Goal: Find contact information

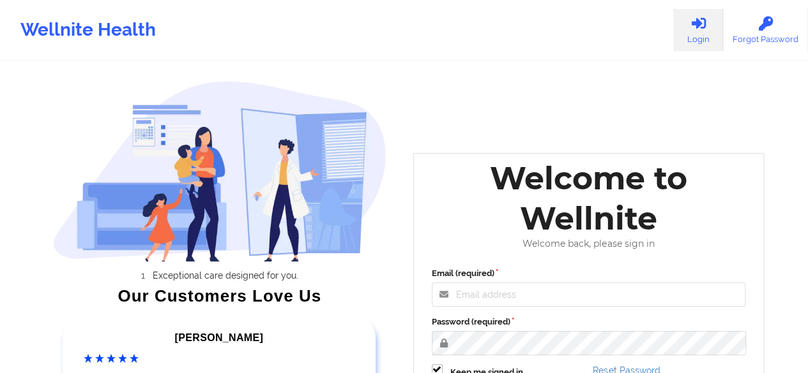
scroll to position [128, 0]
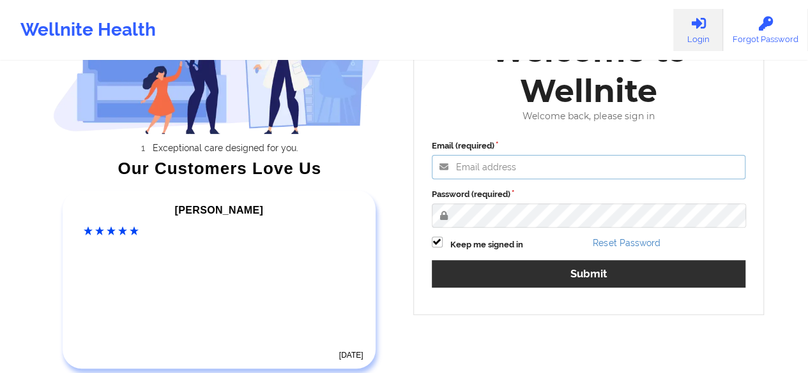
type input "[PERSON_NAME][EMAIL_ADDRESS][DOMAIN_NAME]"
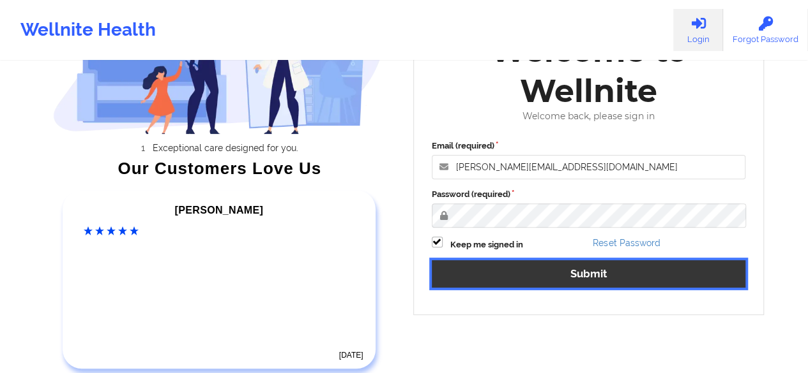
click at [489, 268] on button "Submit" at bounding box center [589, 273] width 314 height 27
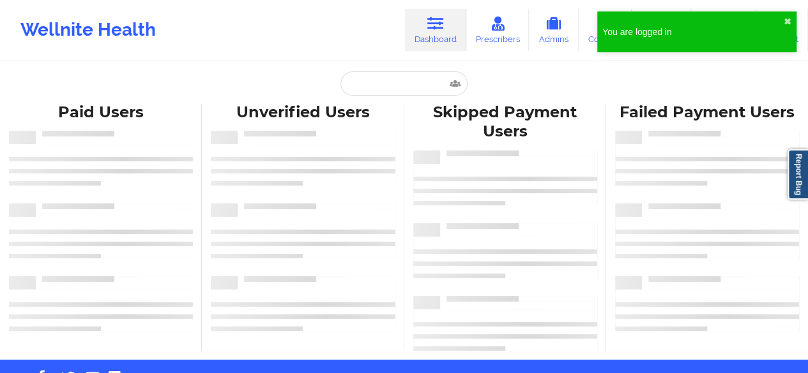
drag, startPoint x: 419, startPoint y: 68, endPoint x: 419, endPoint y: 77, distance: 8.9
click at [419, 68] on div "Paid Unverified Skipped Failed Paid Users Unverified Users Skipped Payment User…" at bounding box center [404, 180] width 808 height 360
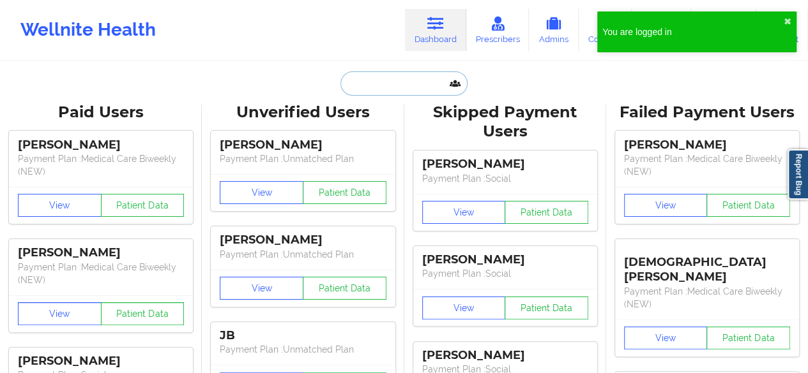
click at [419, 77] on input "text" at bounding box center [403, 84] width 126 height 24
paste input "[EMAIL_ADDRESS][DOMAIN_NAME]"
type input "[EMAIL_ADDRESS][DOMAIN_NAME]"
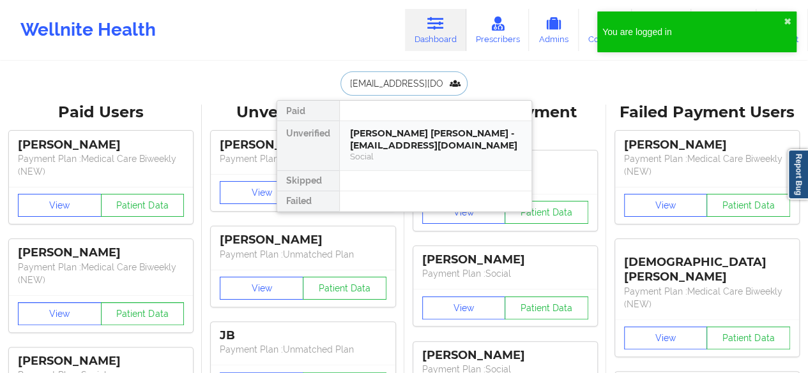
click at [383, 142] on div "[PERSON_NAME] [PERSON_NAME] - [EMAIL_ADDRESS][DOMAIN_NAME]" at bounding box center [435, 140] width 171 height 24
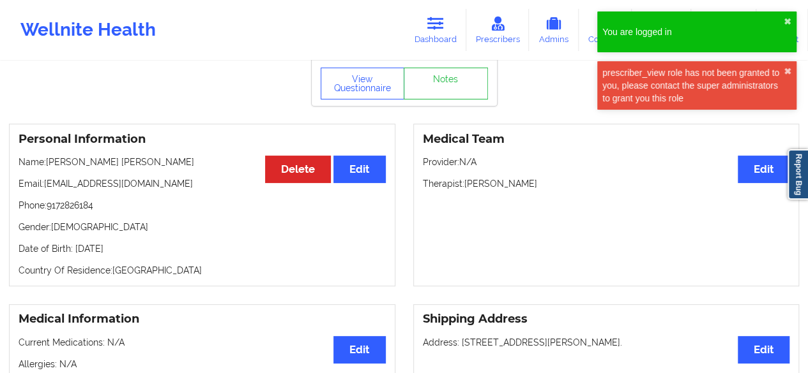
scroll to position [128, 0]
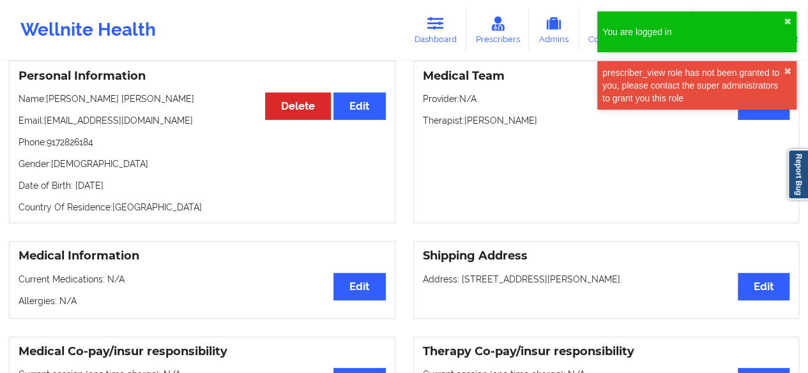
click at [90, 138] on p "Phone: [PHONE_NUMBER]" at bounding box center [202, 142] width 367 height 13
copy p "9172826184"
